Goal: Use online tool/utility: Utilize a website feature to perform a specific function

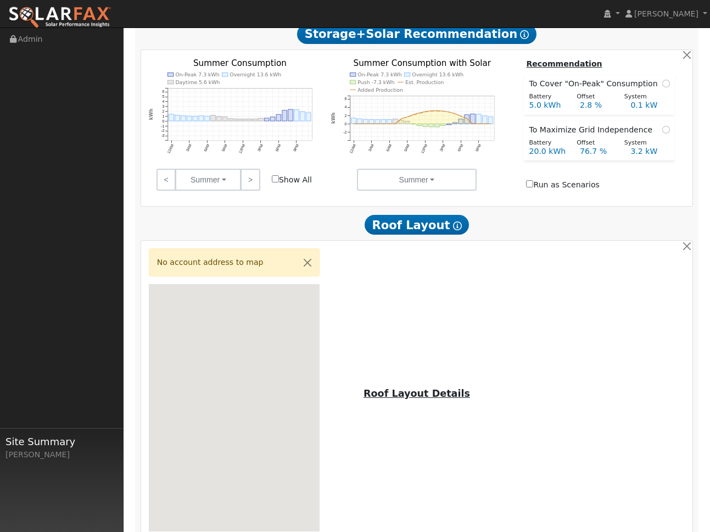
scroll to position [739, 0]
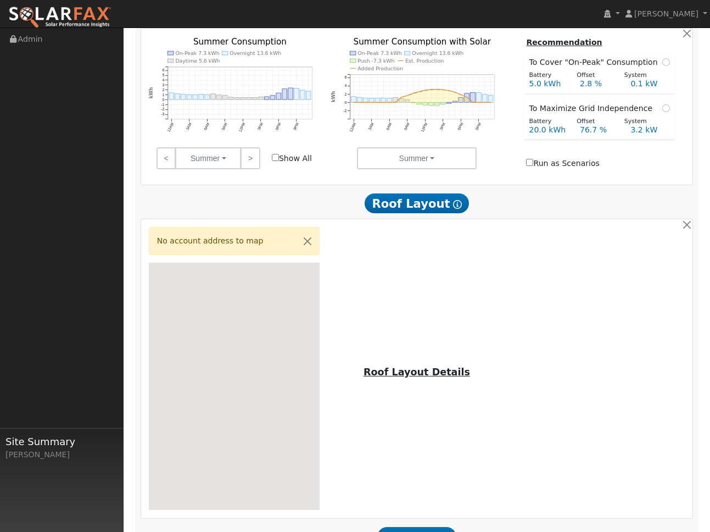
drag, startPoint x: 316, startPoint y: 449, endPoint x: 230, endPoint y: 449, distance: 86.2
type input "7500"
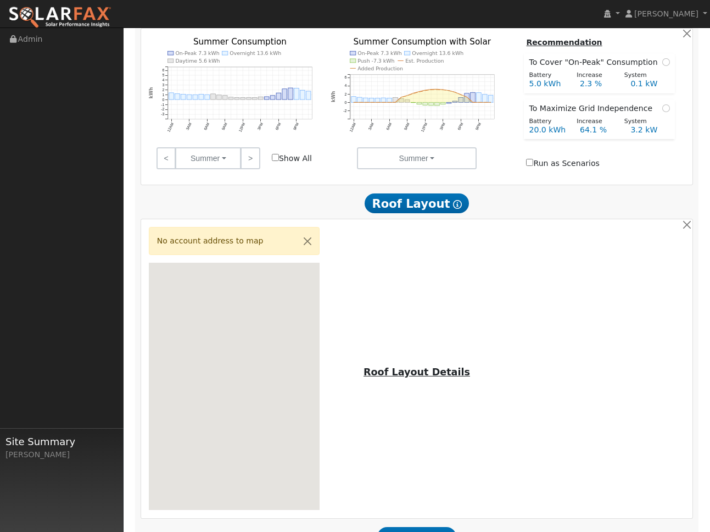
checkbox input "false"
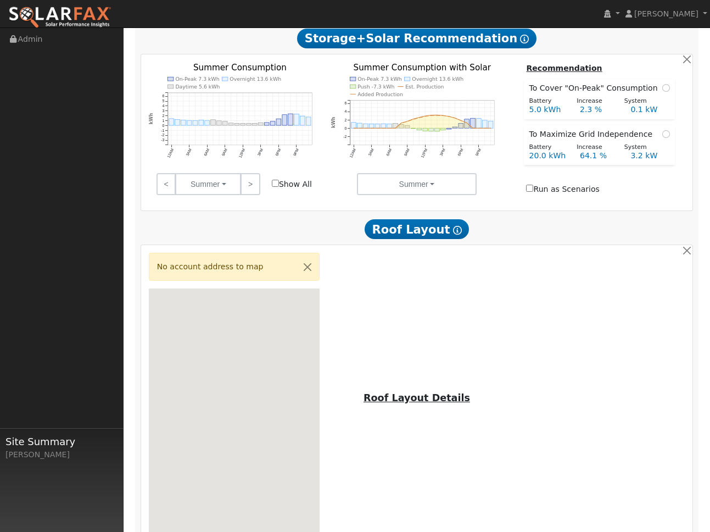
checkbox input "false"
type input "5.0"
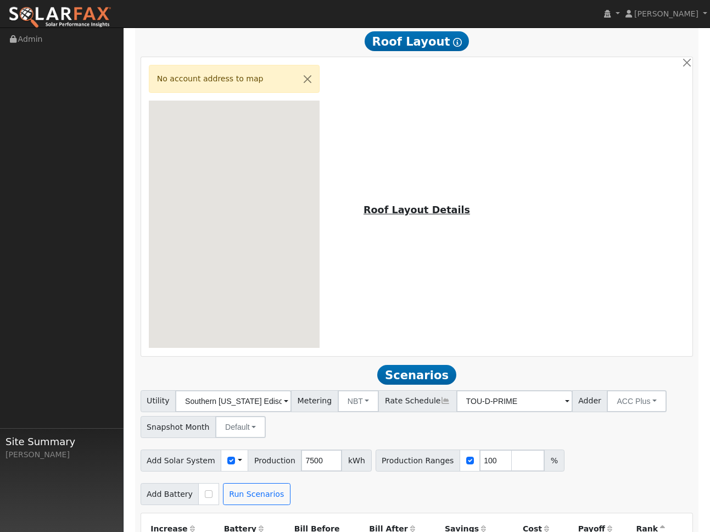
scroll to position [1016, 0]
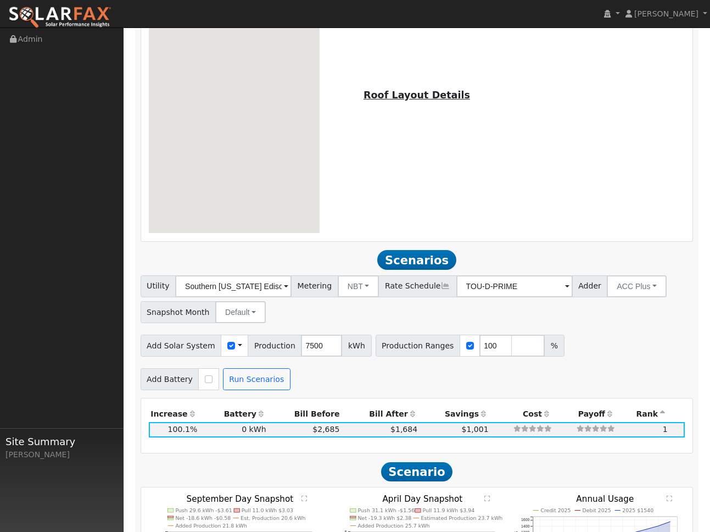
click at [410, 364] on div "Add Battery Self Consumption Peak Savings ACC High Value Push Backup Run Scenar…" at bounding box center [416, 377] width 557 height 26
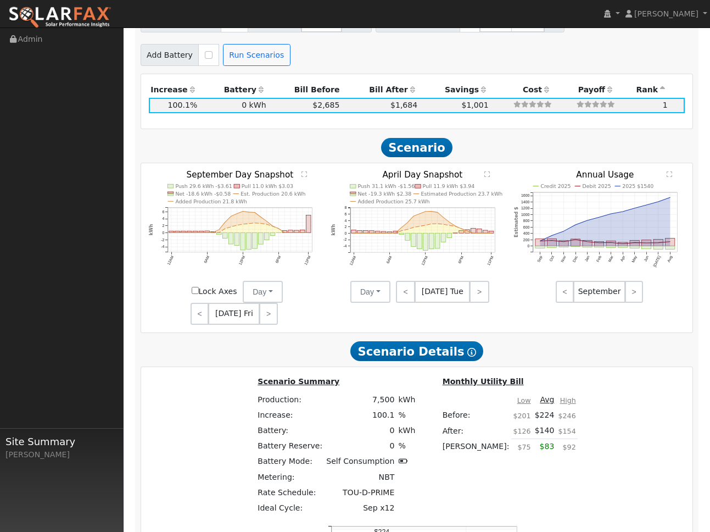
scroll to position [1479, 0]
